Goal: Navigation & Orientation: Go to known website

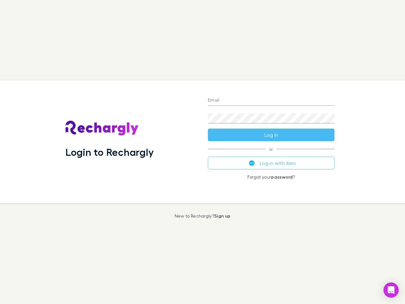
click at [202, 152] on div "Login to Rechargly" at bounding box center [131, 141] width 142 height 123
click at [271, 101] on input "Email" at bounding box center [271, 101] width 127 height 10
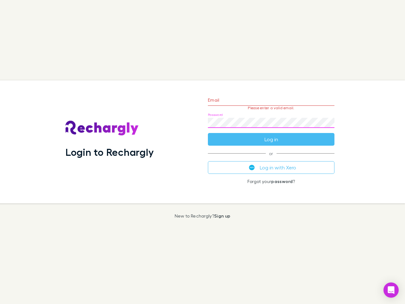
click at [271, 135] on form "Email Please enter a valid email. Password Log in" at bounding box center [271, 117] width 127 height 55
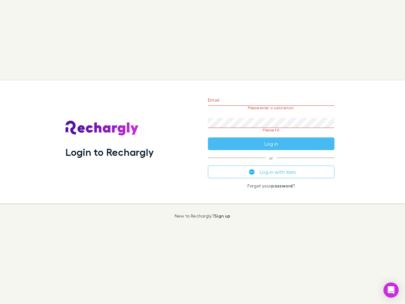
click at [271, 163] on div "Email Please enter a valid email. Password Please fill Log in or Log in with Xe…" at bounding box center [271, 141] width 137 height 123
click at [391, 290] on icon "Open Intercom Messenger" at bounding box center [391, 290] width 7 height 8
